Goal: Information Seeking & Learning: Find specific fact

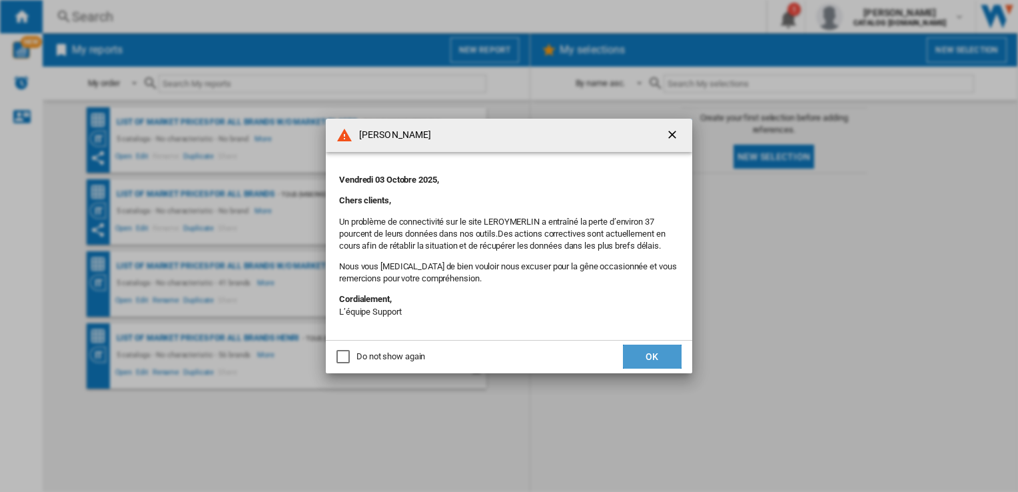
click at [639, 354] on button "OK" at bounding box center [652, 356] width 59 height 24
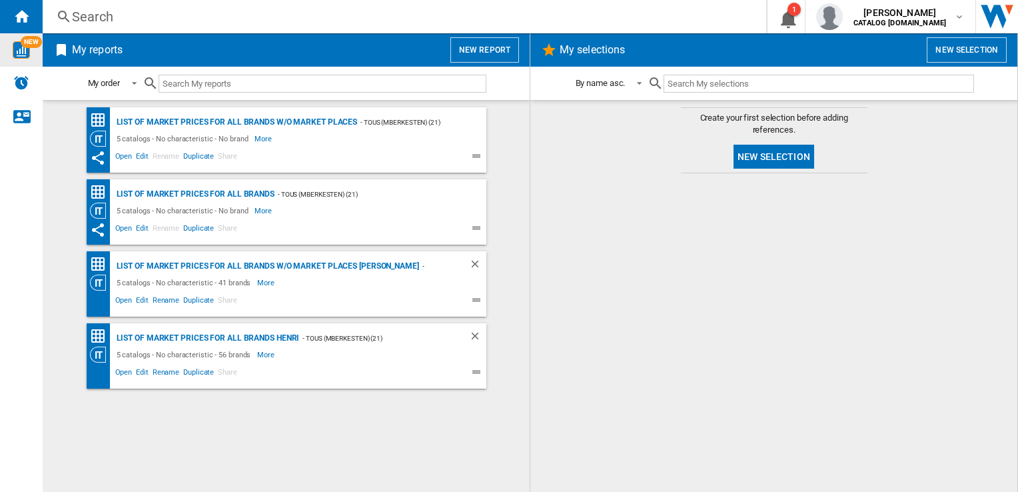
click at [17, 56] on img "WiseCard" at bounding box center [21, 49] width 17 height 17
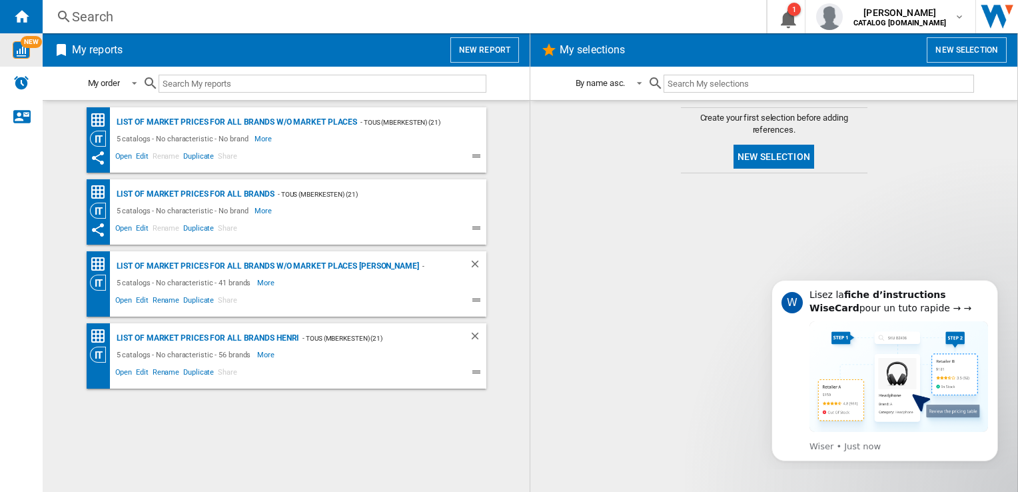
click at [120, 9] on div "Search" at bounding box center [401, 16] width 659 height 19
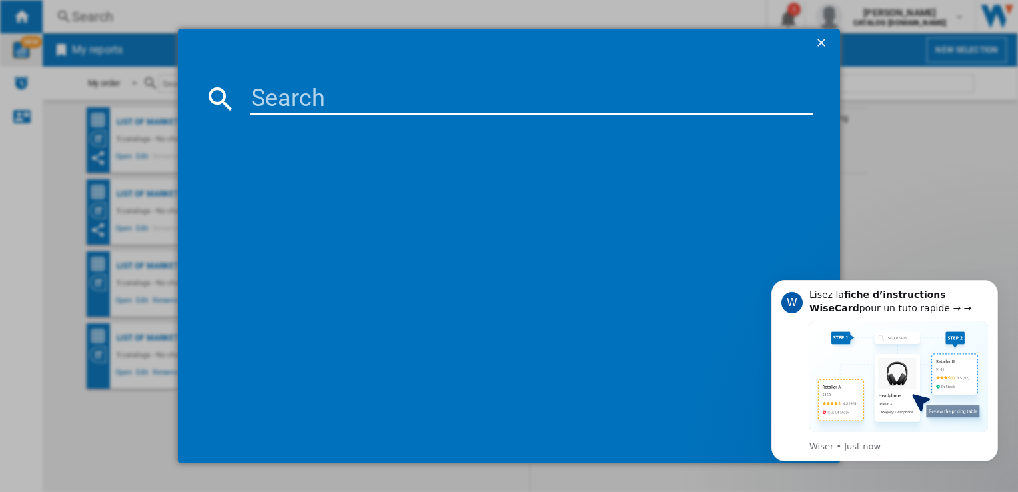
click at [340, 104] on input at bounding box center [531, 99] width 563 height 32
paste input "KEMC832oL"
type input "KEMC832oL"
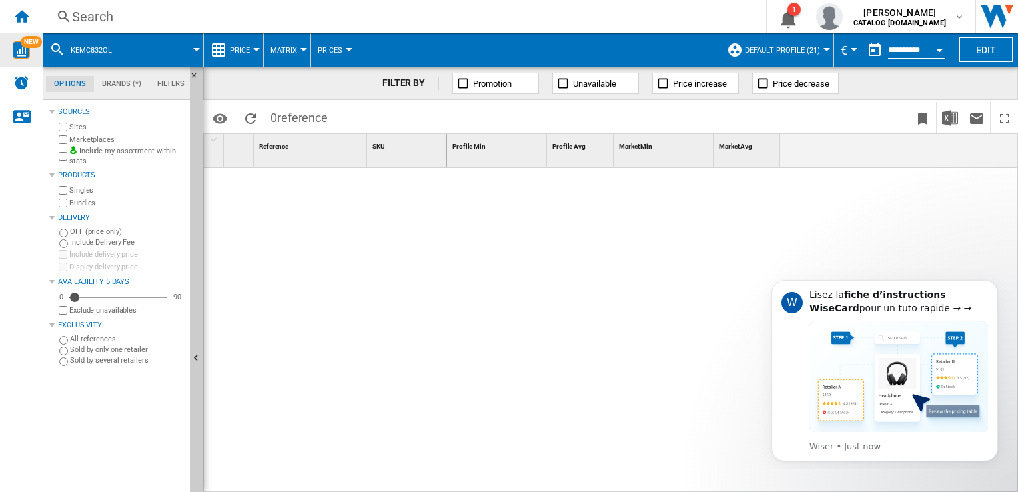
click at [109, 47] on span "KEMC832oL" at bounding box center [91, 50] width 41 height 9
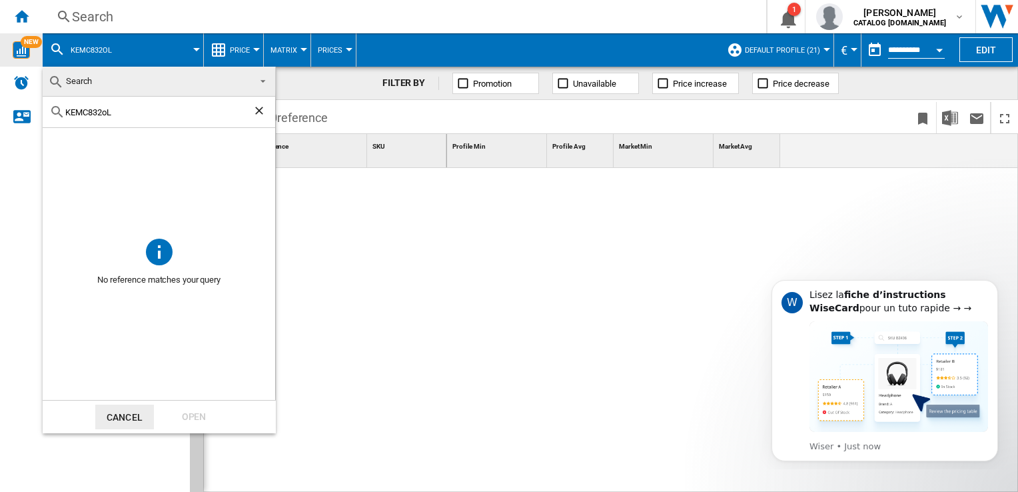
click at [106, 107] on input "KEMC832oL" at bounding box center [158, 112] width 187 height 10
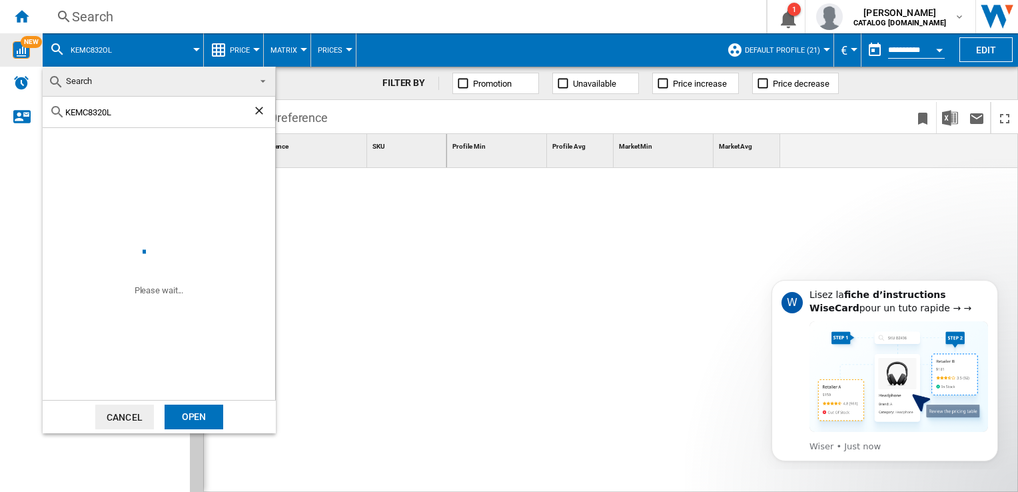
type input "KEMC8320L"
click at [208, 412] on div "Open" at bounding box center [194, 416] width 59 height 25
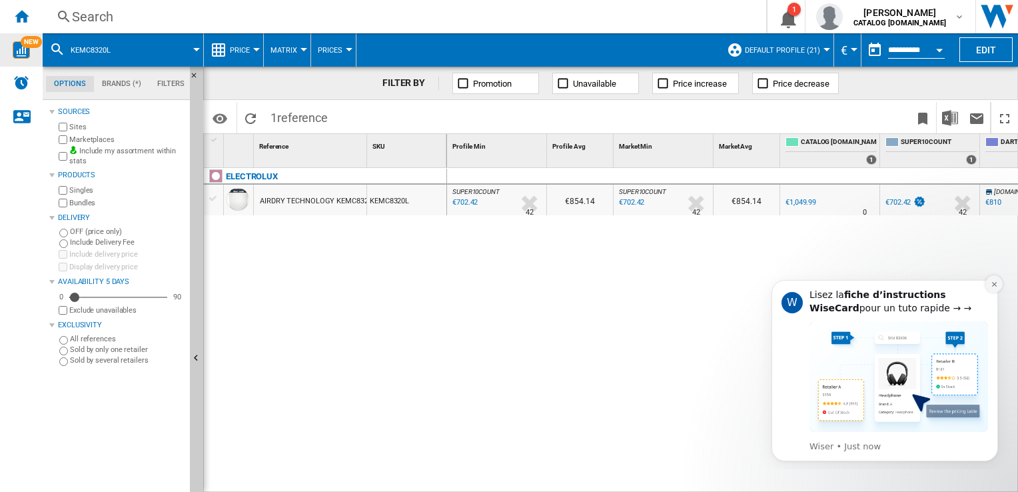
click at [990, 285] on button "Dismiss notification" at bounding box center [993, 283] width 17 height 17
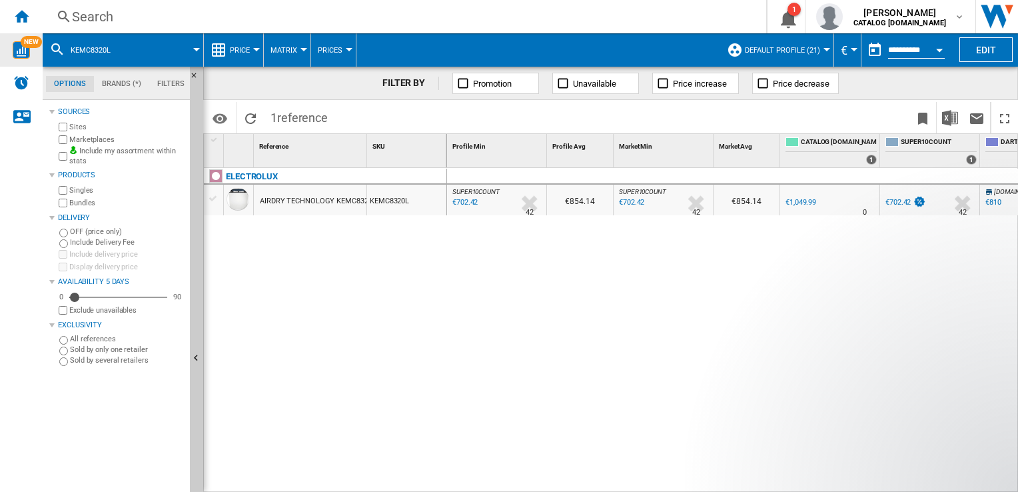
click at [801, 201] on div "€1,049.99" at bounding box center [800, 202] width 31 height 9
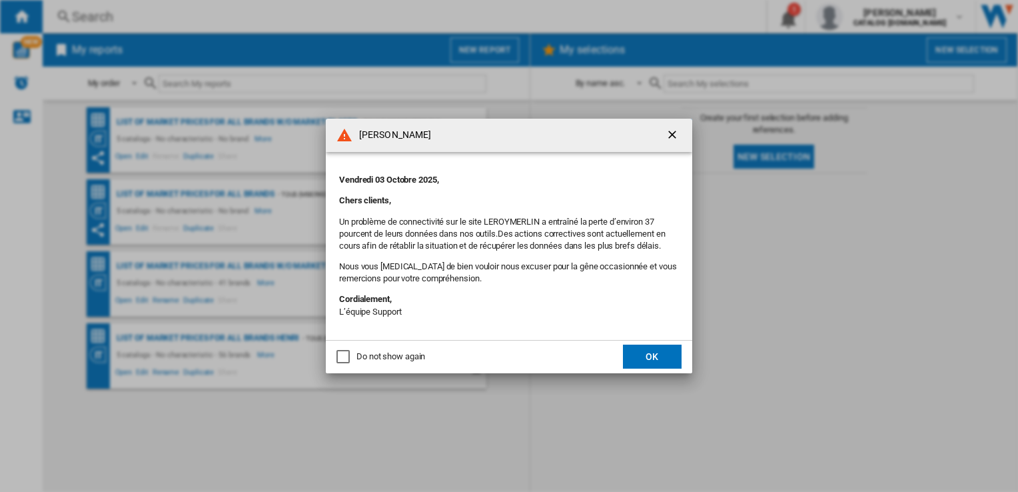
click at [685, 135] on button "button" at bounding box center [673, 135] width 27 height 27
